Goal: Task Accomplishment & Management: Use online tool/utility

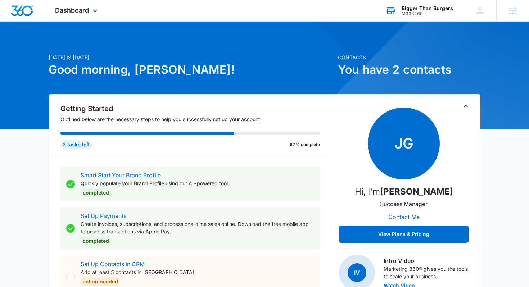
click at [417, 14] on div "M336469" at bounding box center [427, 13] width 51 height 5
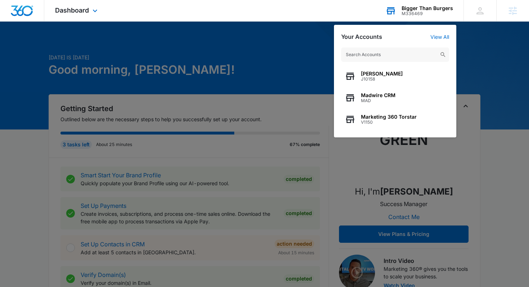
click at [371, 57] on input "text" at bounding box center [395, 54] width 108 height 14
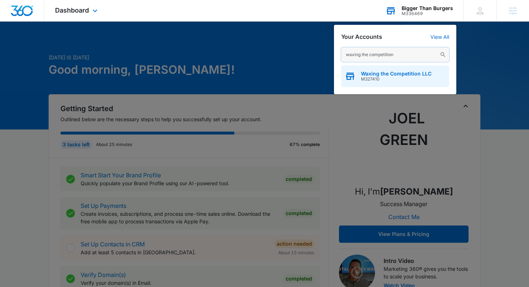
type input "waxing the competition"
click at [397, 78] on span "M327410" at bounding box center [396, 79] width 71 height 5
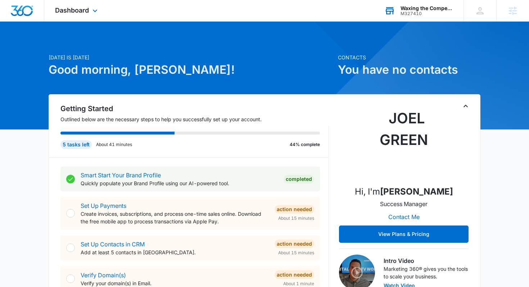
drag, startPoint x: 91, startPoint y: 10, endPoint x: 100, endPoint y: 19, distance: 12.8
click at [92, 10] on icon at bounding box center [95, 10] width 9 height 9
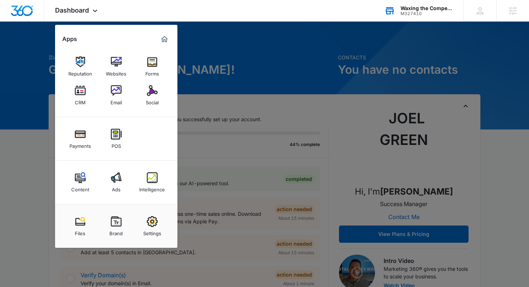
click at [114, 186] on div "Ads" at bounding box center [116, 187] width 9 height 9
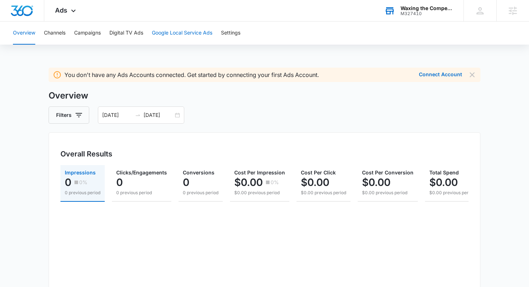
click at [183, 38] on button "Google Local Service Ads" at bounding box center [182, 33] width 60 height 23
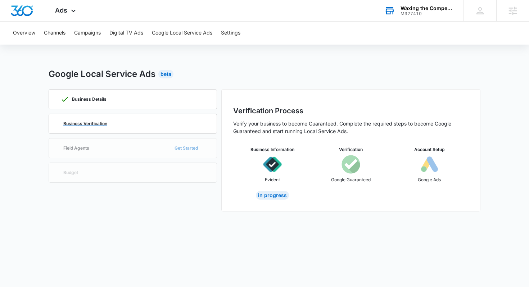
click at [163, 127] on div "Business Verification" at bounding box center [132, 123] width 145 height 19
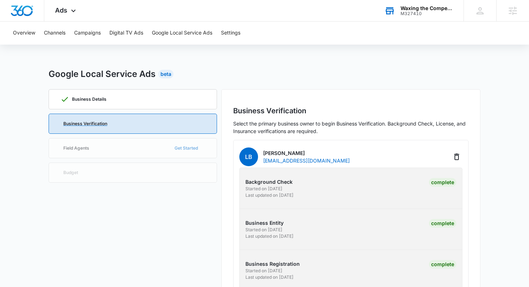
scroll to position [72, 0]
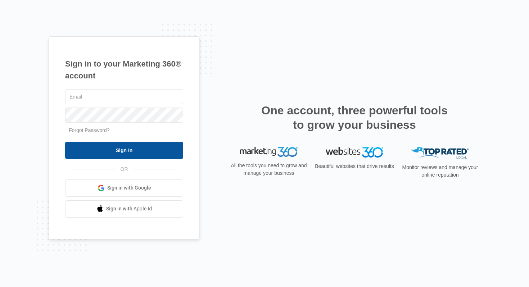
type input "joel.green@madwire.com"
click at [126, 150] on input "Sign In" at bounding box center [124, 150] width 118 height 17
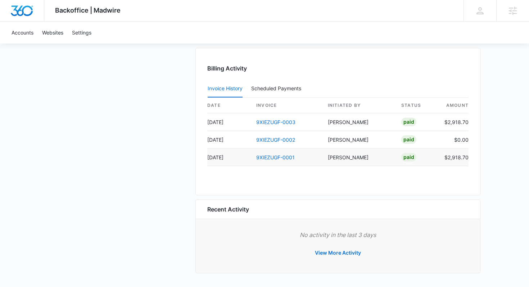
scroll to position [668, 0]
click at [279, 124] on link "9XIEZUGF-0003" at bounding box center [275, 122] width 39 height 6
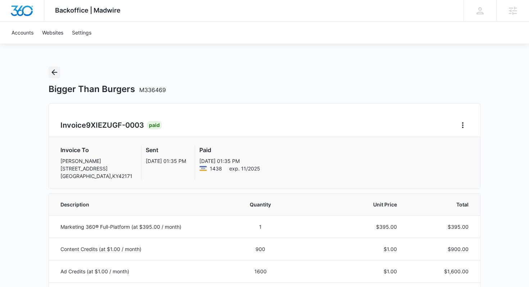
click at [59, 76] on button "Back" at bounding box center [55, 73] width 12 height 12
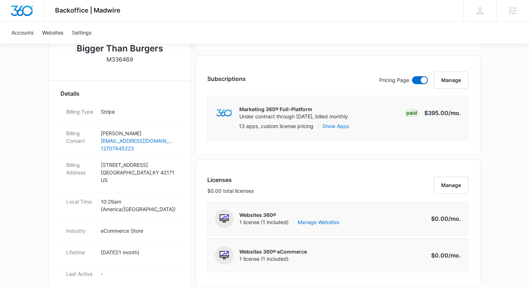
scroll to position [470, 0]
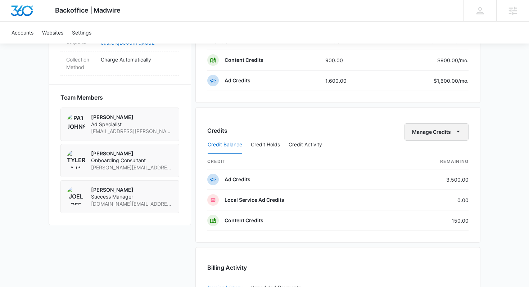
click at [458, 132] on icon "button" at bounding box center [458, 131] width 3 height 1
click at [435, 155] on div "Transfer Credits" at bounding box center [433, 155] width 38 height 5
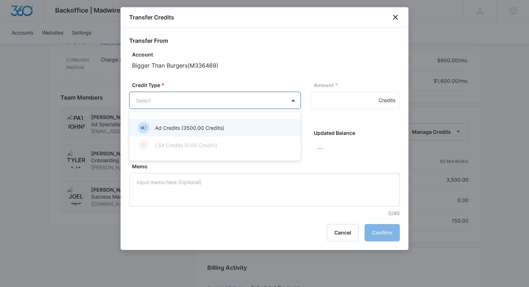
click at [209, 99] on body "Backoffice | Madwire Apps Settings JG [PERSON_NAME] [DOMAIN_NAME][EMAIL_ADDRESS…" at bounding box center [264, 8] width 529 height 956
click at [182, 126] on p "Ad Credits (3500.00 Credits)" at bounding box center [189, 128] width 69 height 8
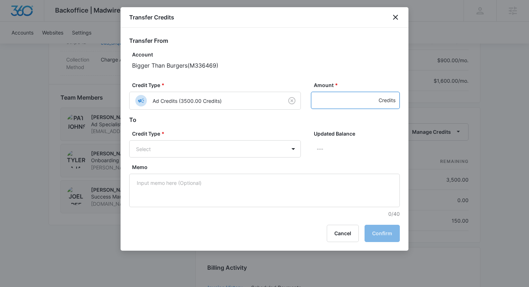
click at [322, 99] on input "Amount *" at bounding box center [355, 100] width 89 height 17
type input "50"
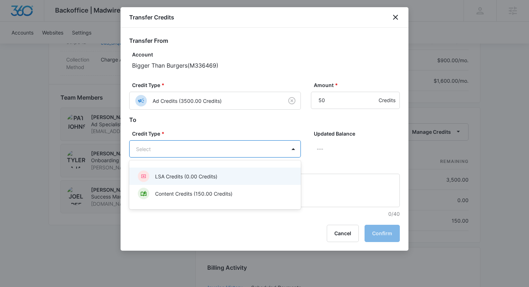
click at [268, 143] on body "Backoffice | Madwire Apps Settings JG [PERSON_NAME] [DOMAIN_NAME][EMAIL_ADDRESS…" at bounding box center [264, 8] width 529 height 956
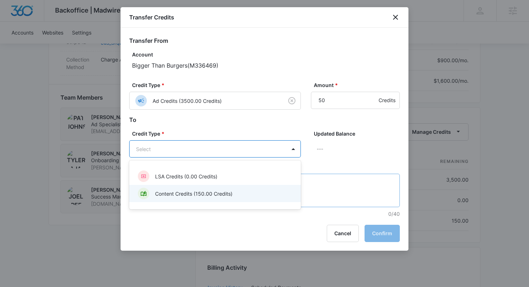
click at [195, 191] on p "Content Credits (150.00 Credits)" at bounding box center [193, 194] width 77 height 8
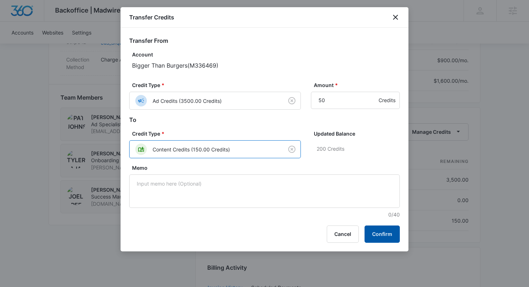
click at [393, 237] on button "Confirm" at bounding box center [381, 234] width 35 height 17
